Goal: Navigation & Orientation: Find specific page/section

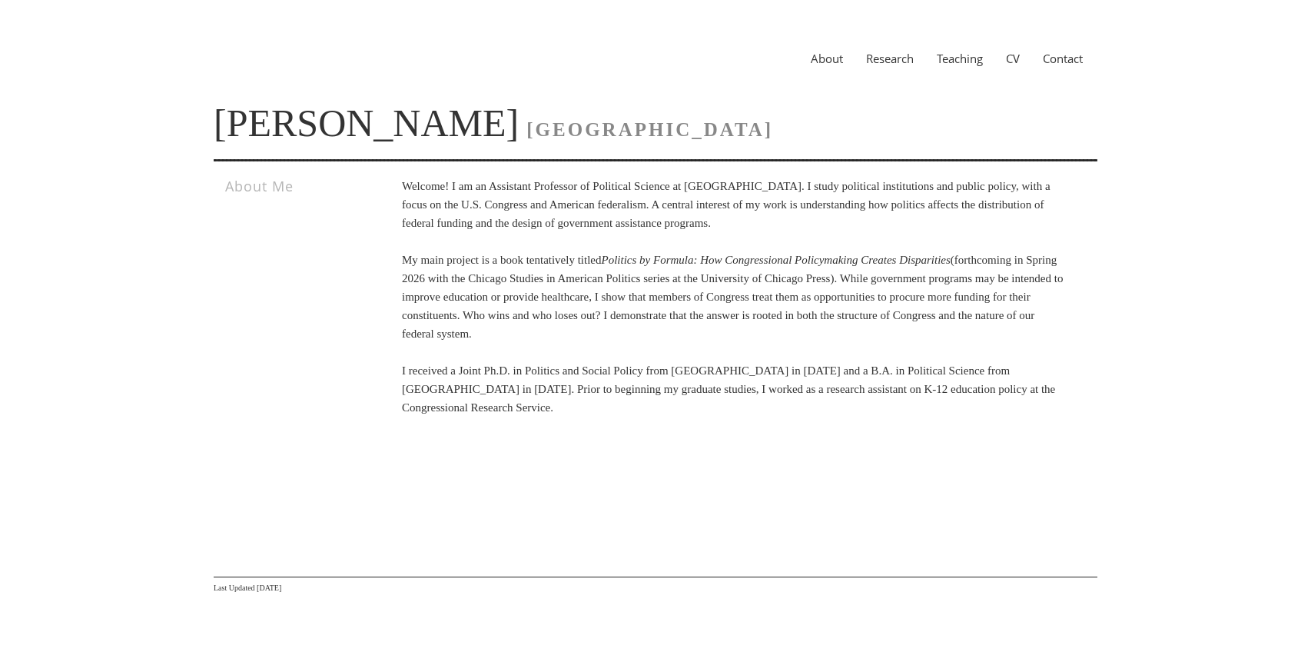
click at [1013, 56] on link "CV" at bounding box center [1013, 58] width 37 height 15
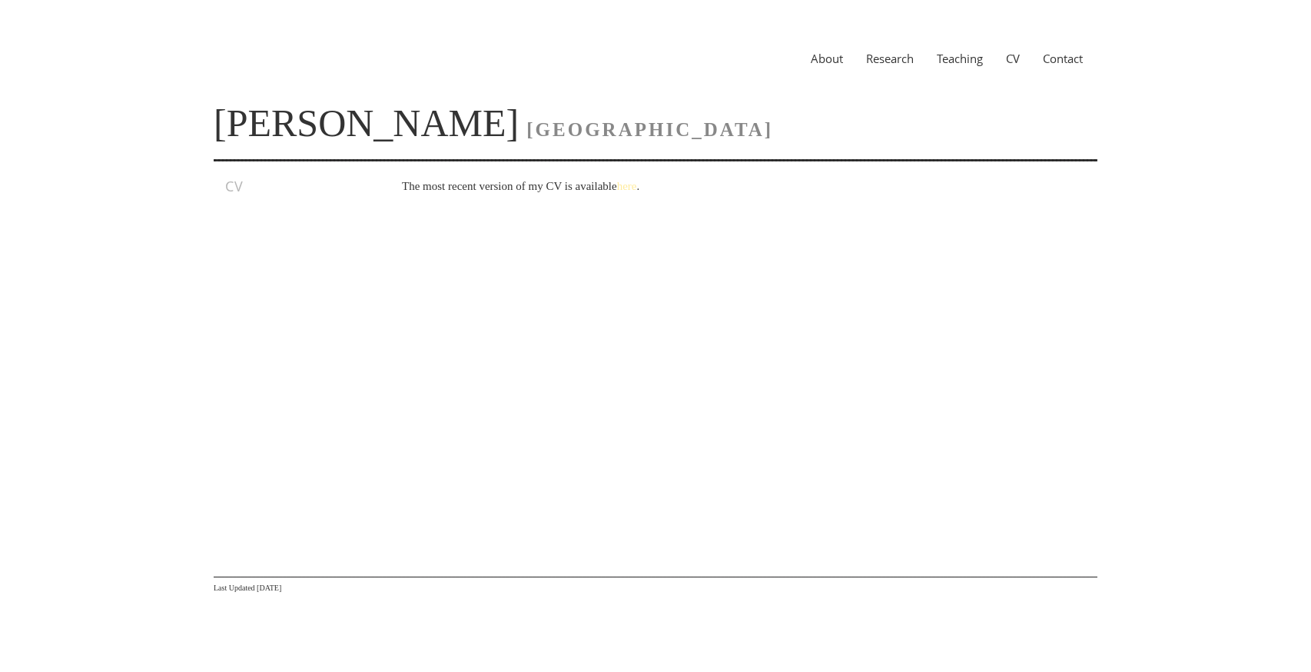
click at [637, 184] on link "here" at bounding box center [627, 186] width 20 height 12
click at [820, 58] on link "About" at bounding box center [826, 58] width 55 height 15
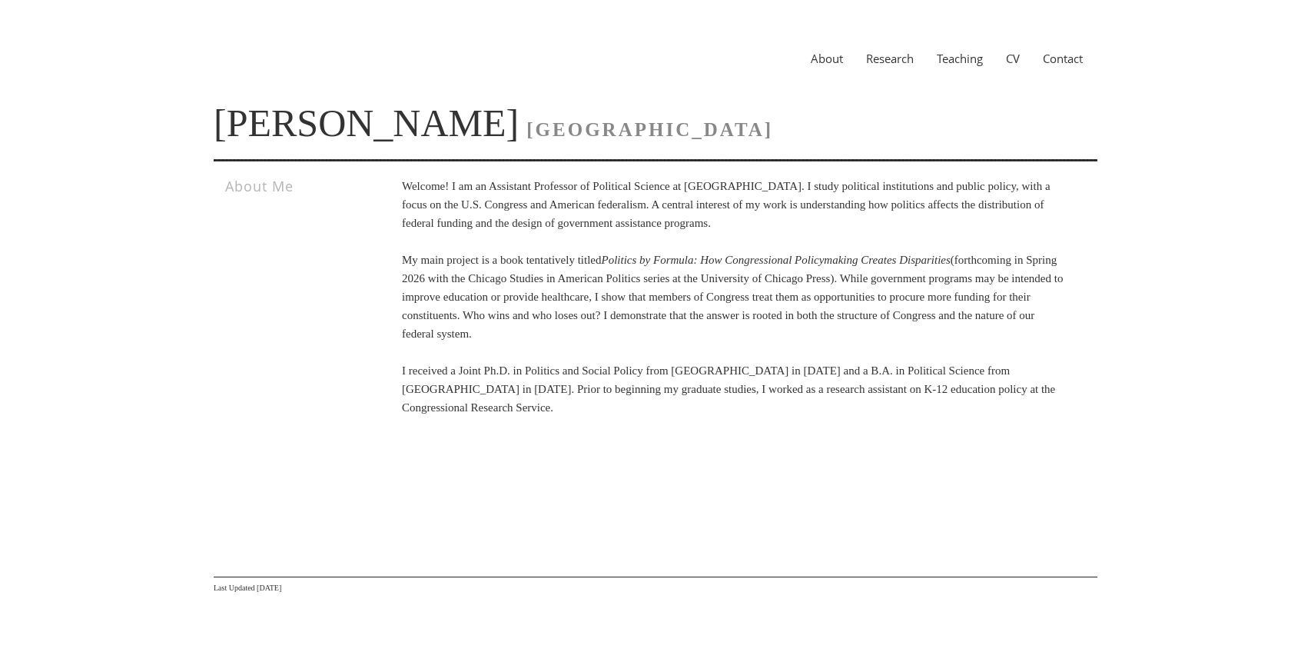
click at [884, 59] on link "Research" at bounding box center [890, 58] width 71 height 15
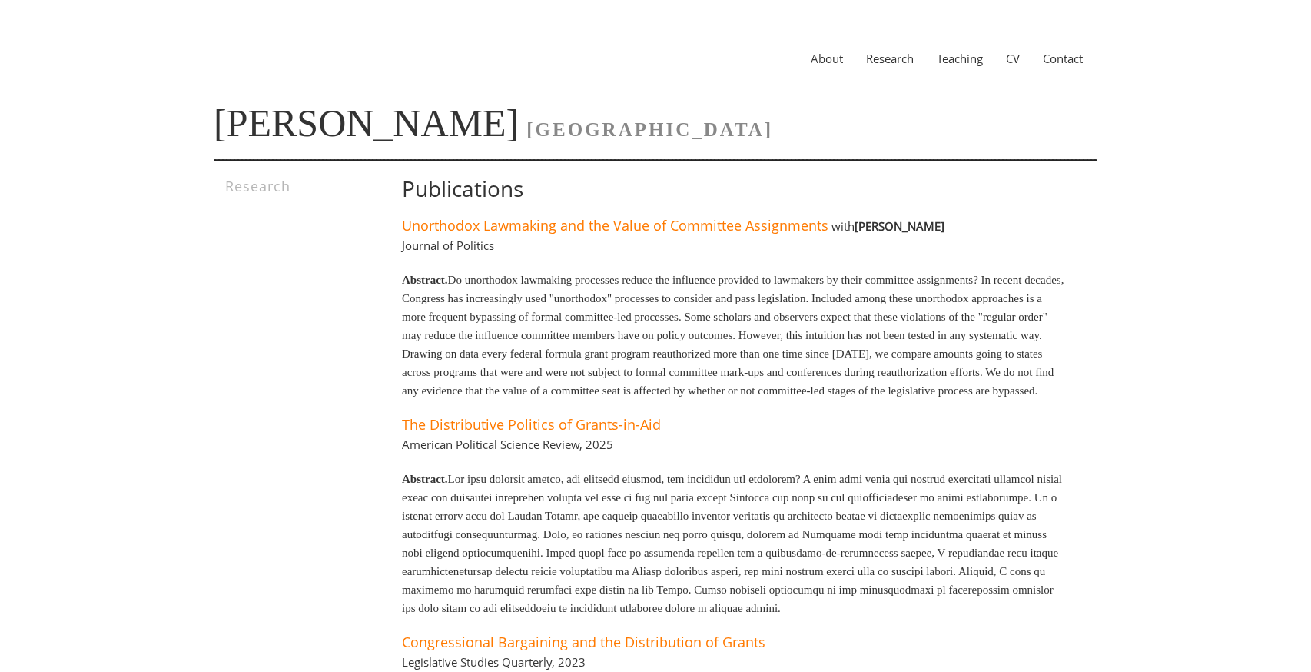
click at [942, 57] on link "Teaching" at bounding box center [959, 58] width 69 height 15
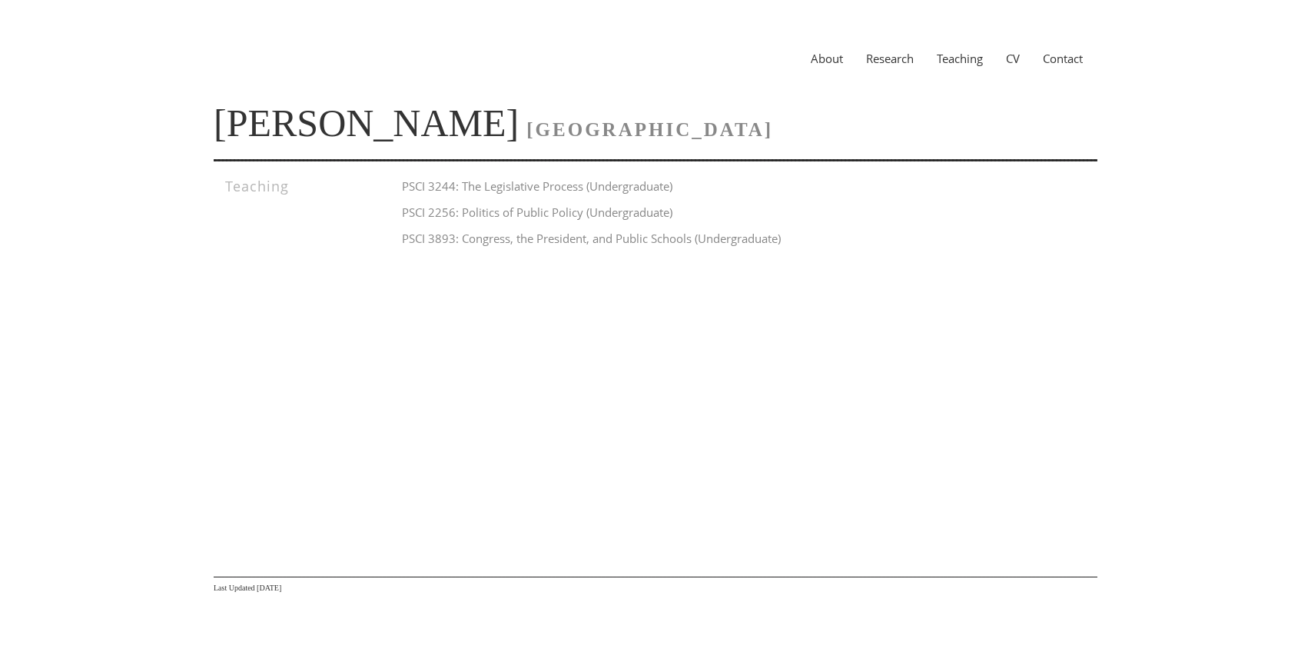
click at [1077, 61] on link "Contact" at bounding box center [1063, 58] width 63 height 15
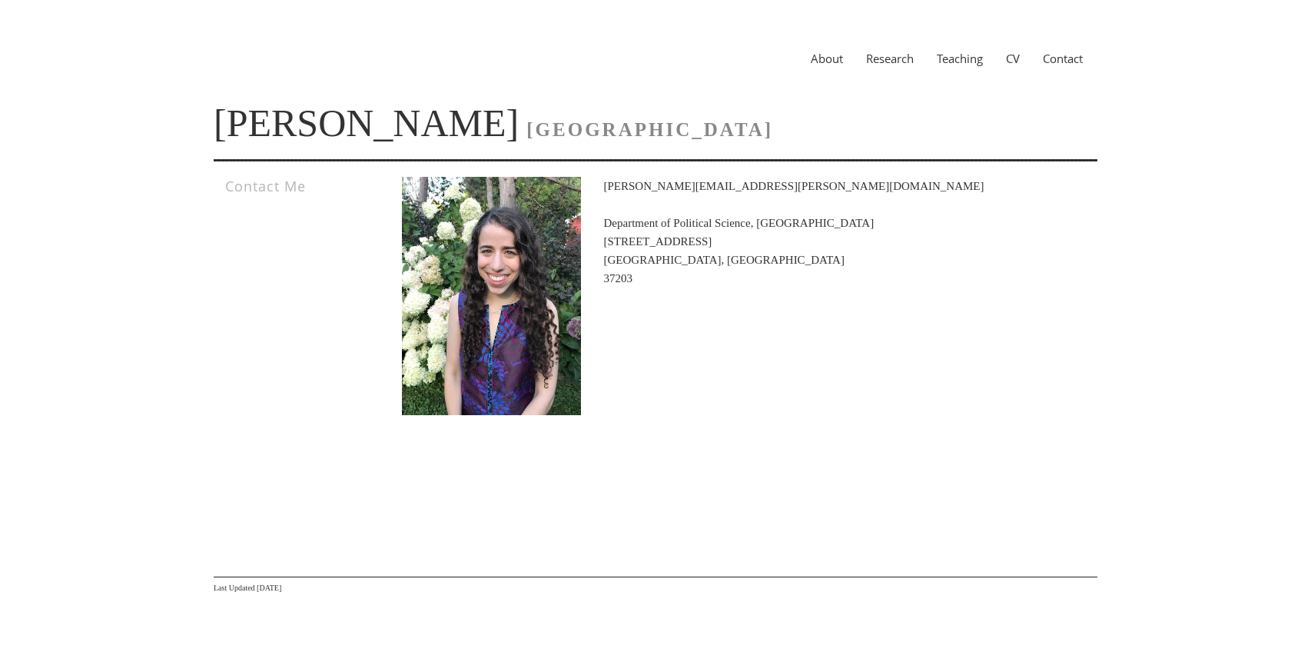
click at [815, 60] on link "About" at bounding box center [826, 58] width 55 height 15
